Goal: Find specific page/section: Find specific page/section

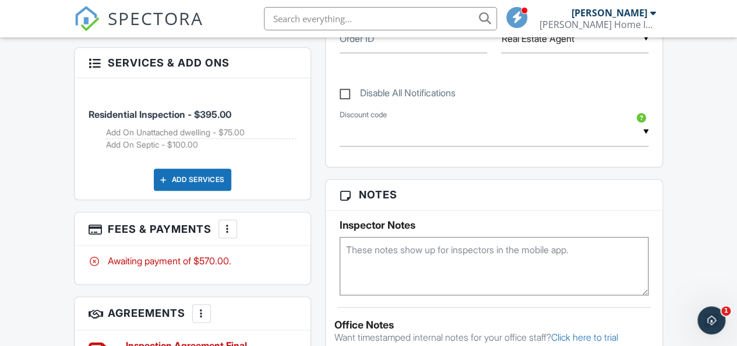
scroll to position [629, 0]
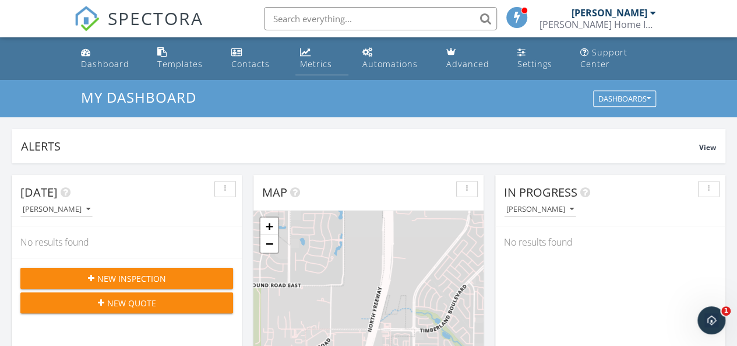
click at [321, 61] on div "Metrics" at bounding box center [316, 63] width 32 height 11
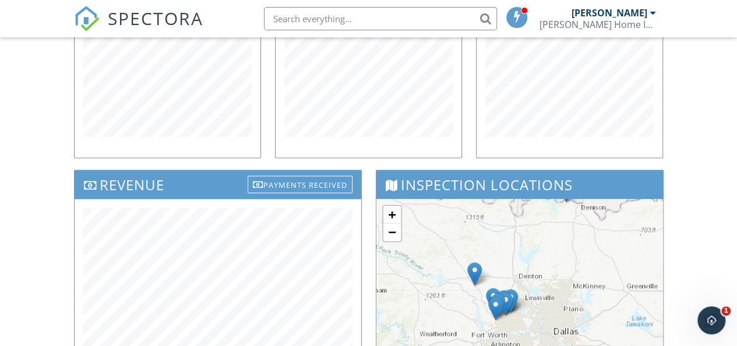
scroll to position [295, 0]
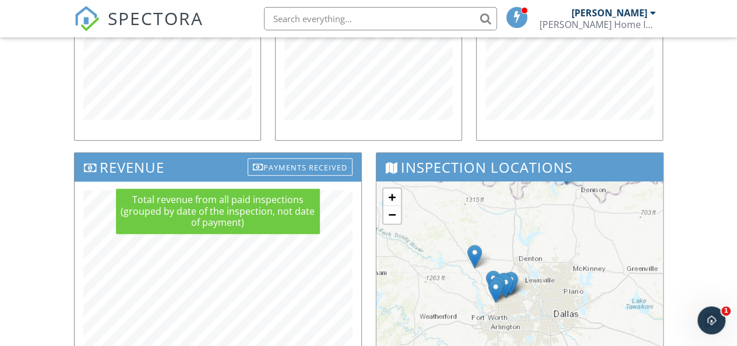
click at [310, 163] on div "Payments Received" at bounding box center [300, 166] width 105 height 17
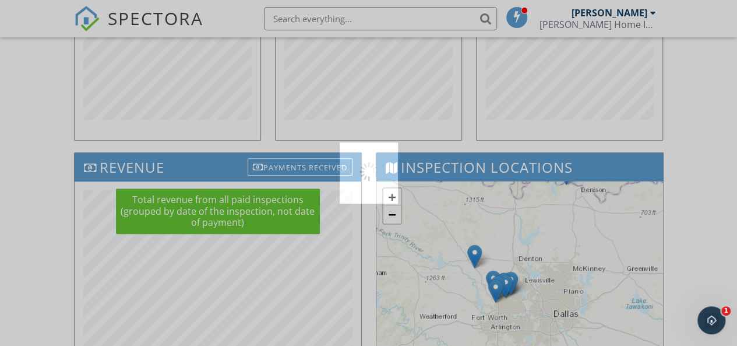
click at [310, 163] on div at bounding box center [368, 173] width 737 height 346
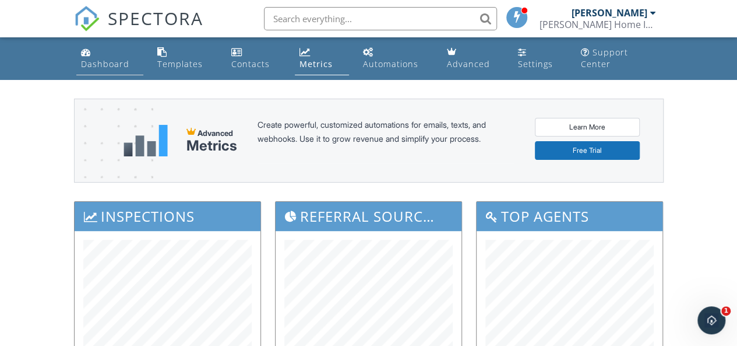
click at [109, 59] on div "Dashboard" at bounding box center [105, 63] width 48 height 11
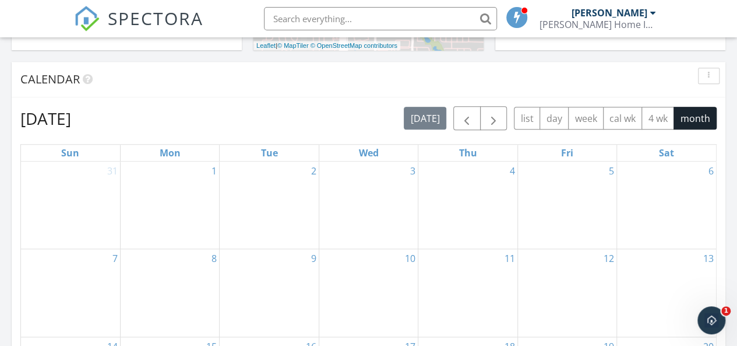
scroll to position [464, 0]
click at [466, 120] on span "button" at bounding box center [467, 117] width 14 height 14
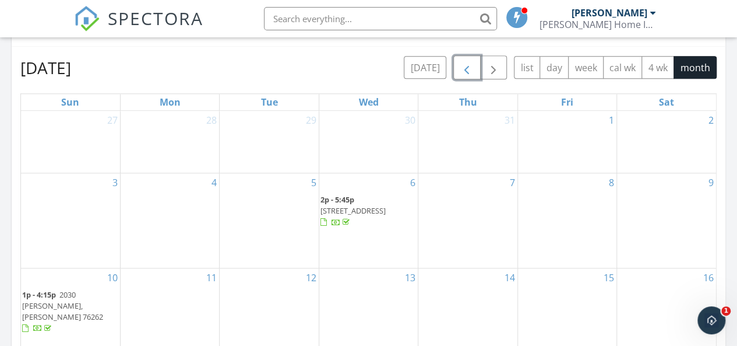
scroll to position [513, 0]
click at [468, 67] on span "button" at bounding box center [467, 68] width 14 height 14
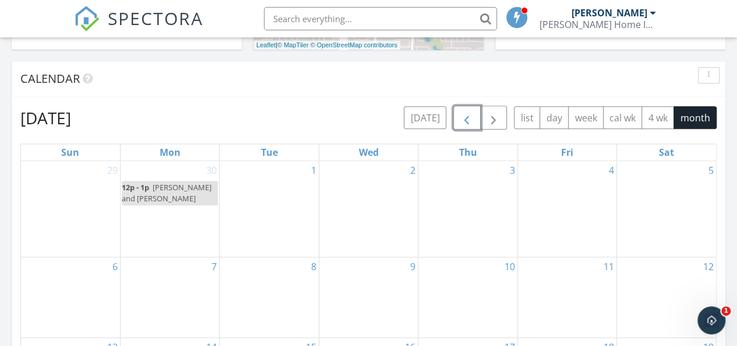
scroll to position [463, 0]
click at [491, 121] on span "button" at bounding box center [494, 118] width 14 height 14
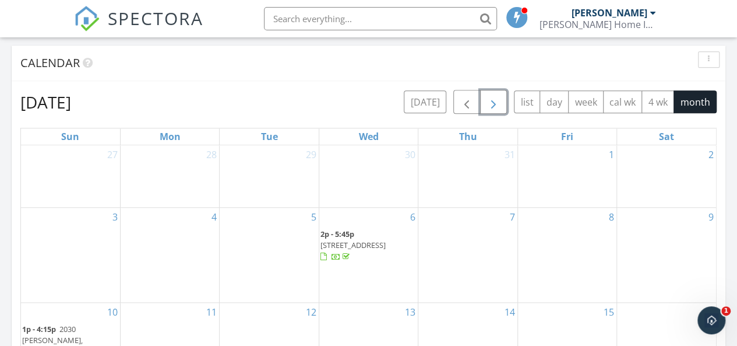
scroll to position [479, 0]
click at [500, 104] on span "button" at bounding box center [494, 103] width 14 height 14
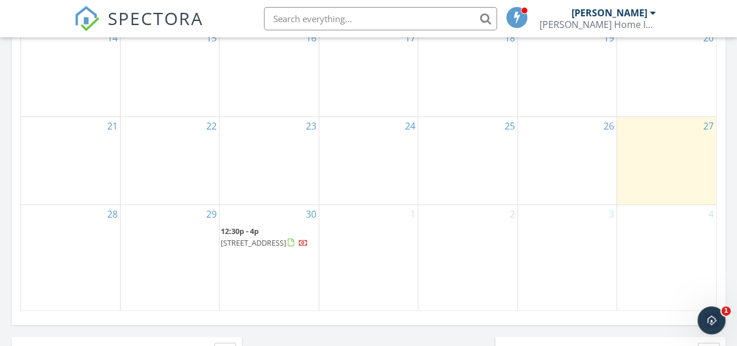
scroll to position [772, 0]
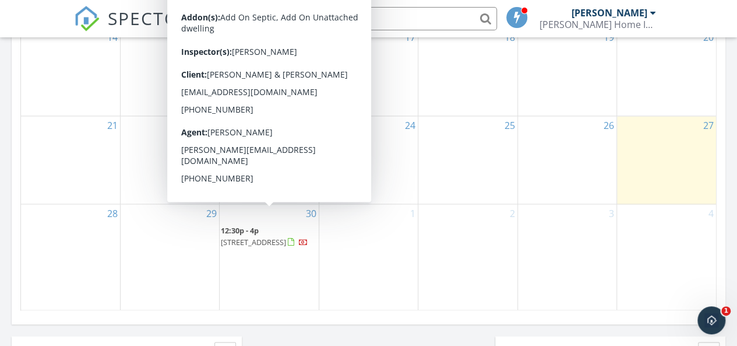
click at [249, 237] on span "3769 Preakness Ct, Cleburne 76033" at bounding box center [253, 242] width 65 height 10
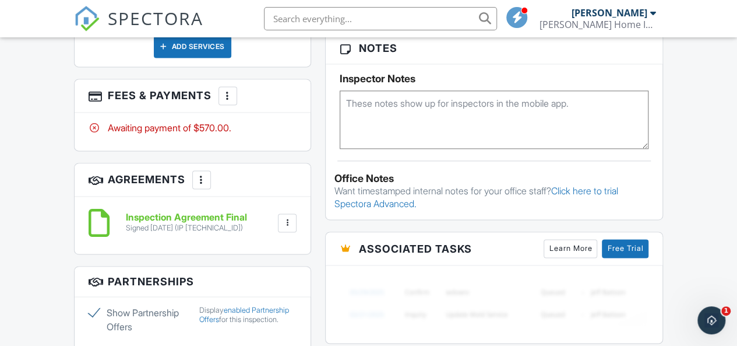
scroll to position [774, 0]
